Goal: Find specific page/section: Find specific page/section

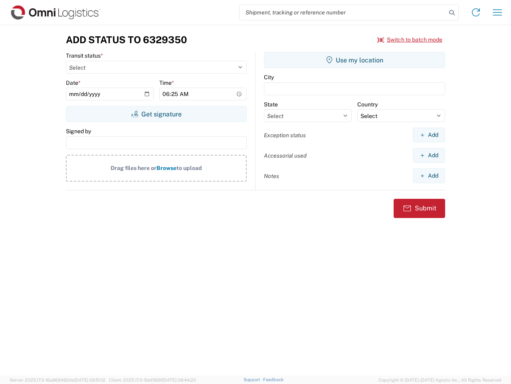
click at [343, 12] on input "search" at bounding box center [343, 12] width 207 height 15
click at [452, 13] on icon at bounding box center [452, 12] width 11 height 11
click at [476, 12] on icon at bounding box center [476, 12] width 13 height 13
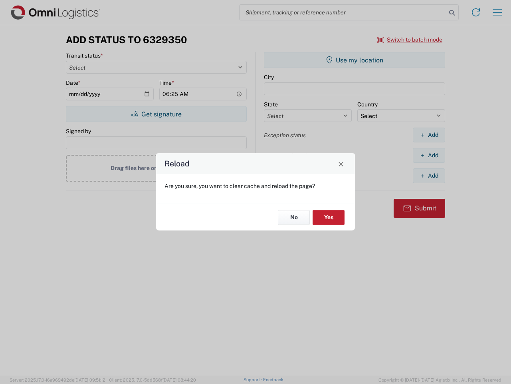
click at [498, 12] on div "Reload Are you sure, you want to clear cache and reload the page? No Yes" at bounding box center [255, 192] width 511 height 384
click at [410, 40] on div "Reload Are you sure, you want to clear cache and reload the page? No Yes" at bounding box center [255, 192] width 511 height 384
click at [156, 114] on div "Reload Are you sure, you want to clear cache and reload the page? No Yes" at bounding box center [255, 192] width 511 height 384
click at [355, 60] on div "Reload Are you sure, you want to clear cache and reload the page? No Yes" at bounding box center [255, 192] width 511 height 384
click at [429, 135] on div "Reload Are you sure, you want to clear cache and reload the page? No Yes" at bounding box center [255, 192] width 511 height 384
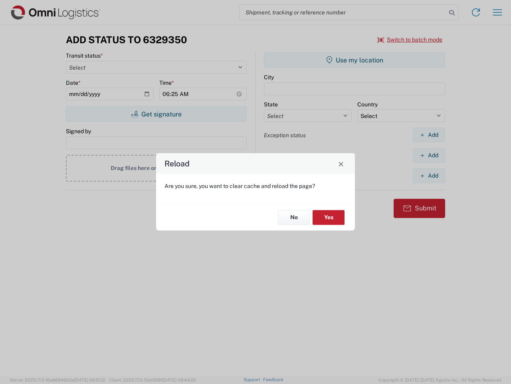
click at [429, 155] on div "Reload Are you sure, you want to clear cache and reload the page? No Yes" at bounding box center [255, 192] width 511 height 384
click at [429, 175] on div "Reload Are you sure, you want to clear cache and reload the page? No Yes" at bounding box center [255, 192] width 511 height 384
